Goal: Find specific page/section: Find specific page/section

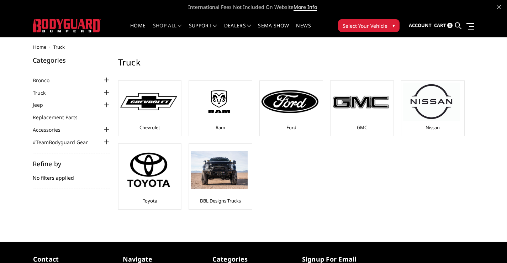
click at [284, 181] on ul "Chevrolet Ram Ford GMC Nissan Toyota" at bounding box center [291, 148] width 361 height 136
click at [216, 111] on img at bounding box center [219, 102] width 57 height 32
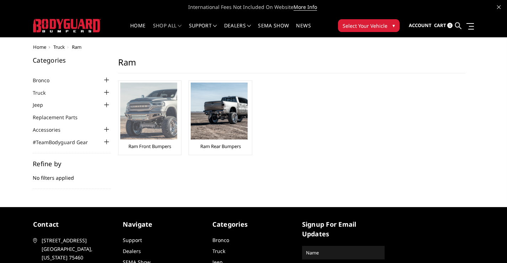
click at [161, 118] on img at bounding box center [148, 110] width 57 height 57
